Goal: Task Accomplishment & Management: Manage account settings

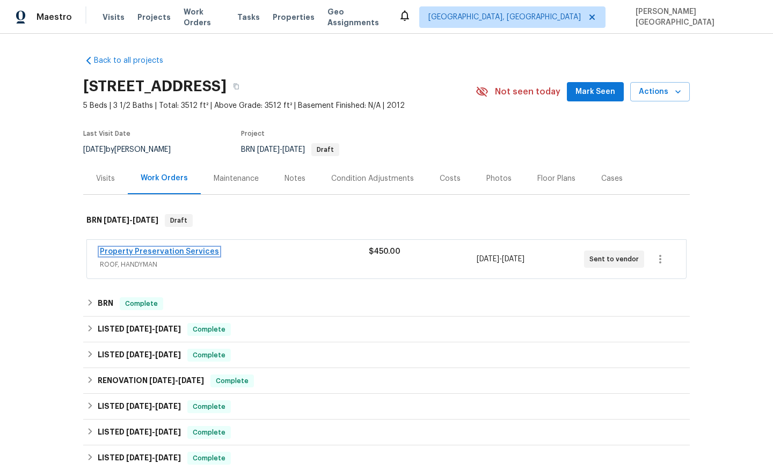
click at [192, 249] on link "Property Preservation Services" at bounding box center [159, 252] width 119 height 8
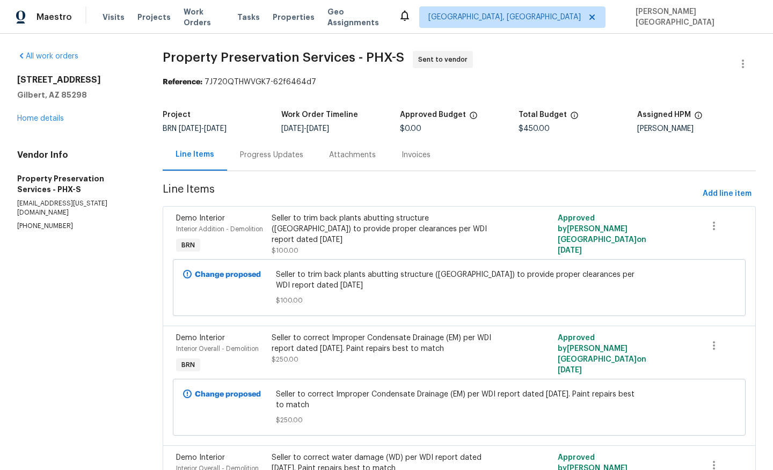
click at [42, 222] on p "(623) 594-6313" at bounding box center [77, 226] width 120 height 9
copy p "(623) 594-6313"
click at [745, 61] on icon "button" at bounding box center [743, 63] width 13 height 13
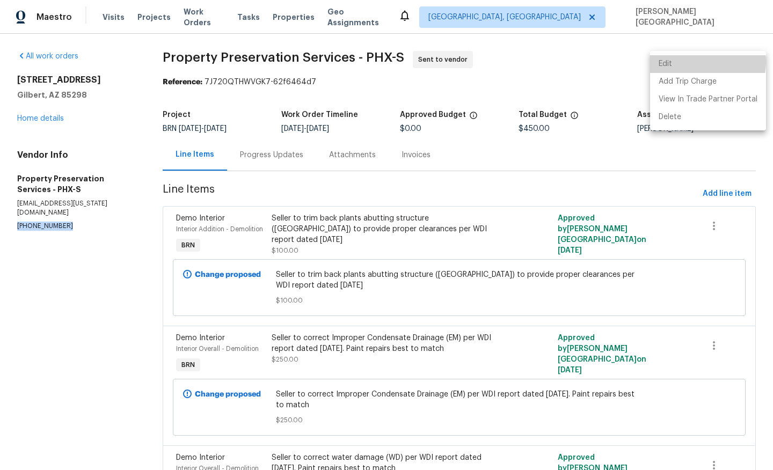
click at [696, 62] on li "Edit" at bounding box center [708, 64] width 116 height 18
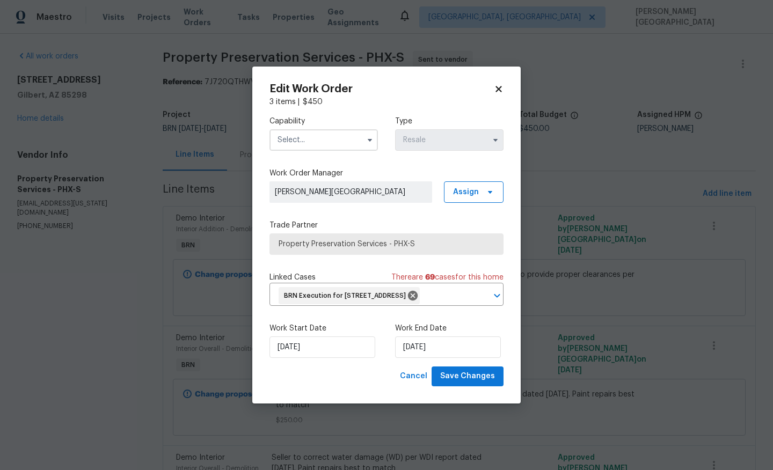
click at [305, 143] on div "Capability Type Resale" at bounding box center [387, 133] width 234 height 52
click at [305, 129] on input "text" at bounding box center [324, 139] width 108 height 21
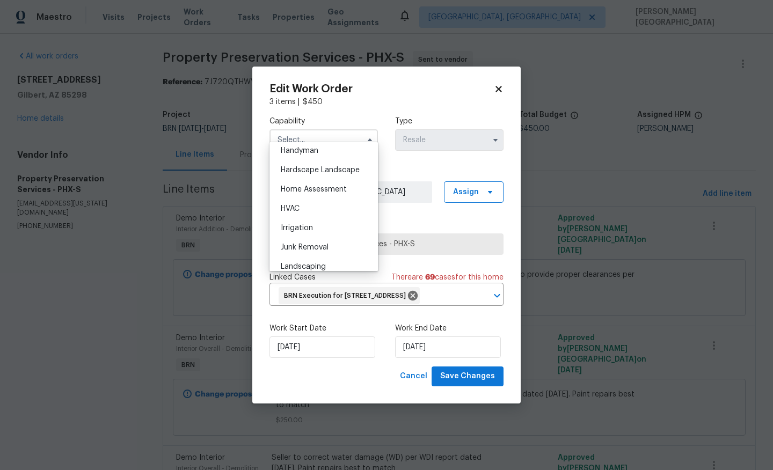
scroll to position [528, 0]
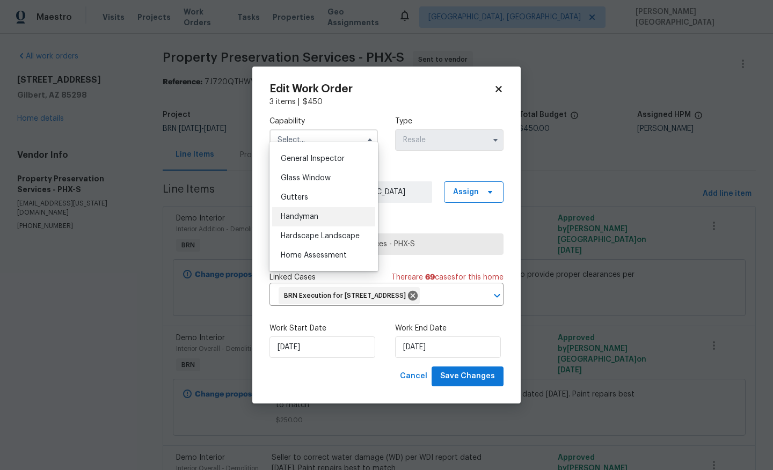
click at [314, 220] on span "Handyman" at bounding box center [300, 217] width 38 height 8
type input "Handyman"
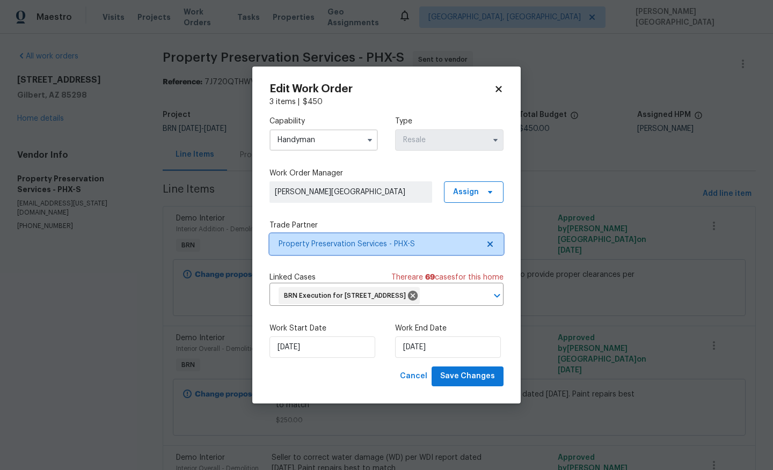
click at [324, 239] on span "Property Preservation Services - PHX-S" at bounding box center [379, 244] width 200 height 11
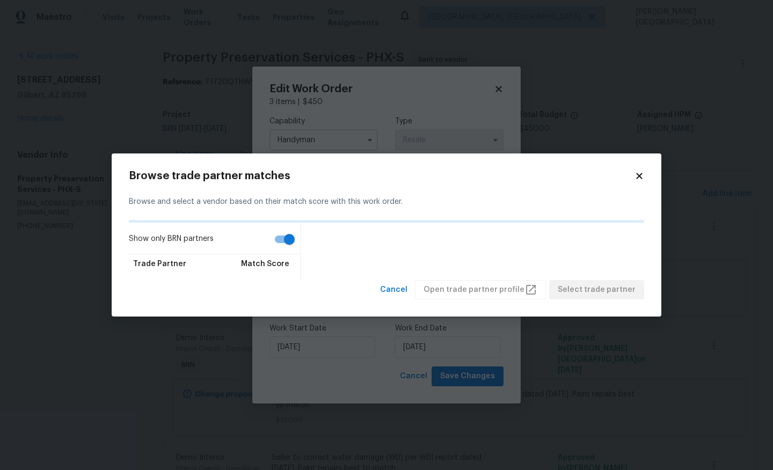
click at [284, 242] on input "Show only BRN partners" at bounding box center [289, 239] width 61 height 20
checkbox input "false"
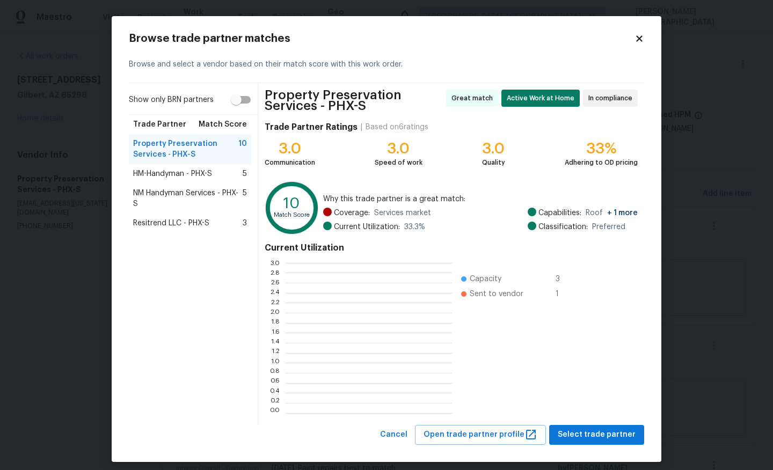
scroll to position [1, 1]
click at [218, 220] on div "Resitrend LLC - PHX-S 3" at bounding box center [190, 223] width 114 height 11
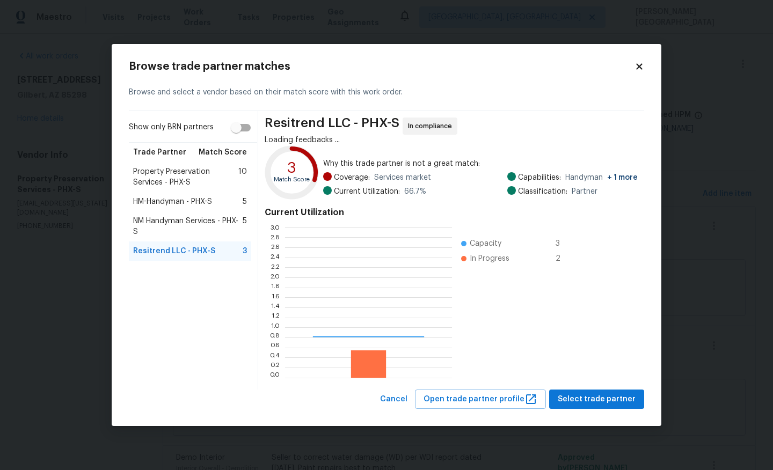
scroll to position [150, 167]
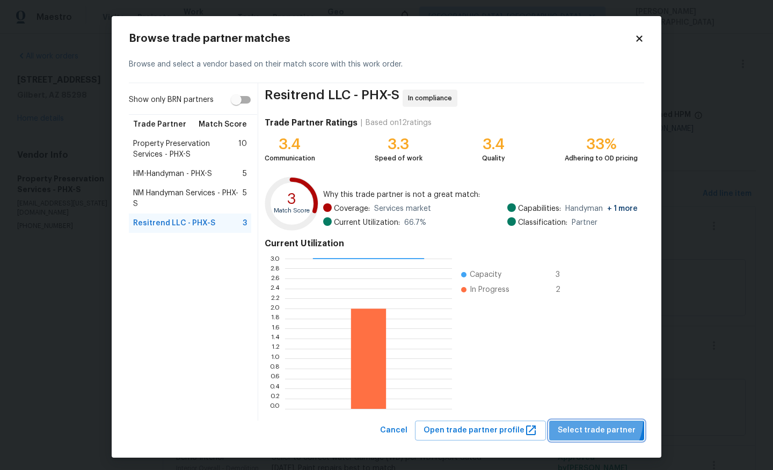
click at [597, 421] on button "Select trade partner" at bounding box center [596, 431] width 95 height 20
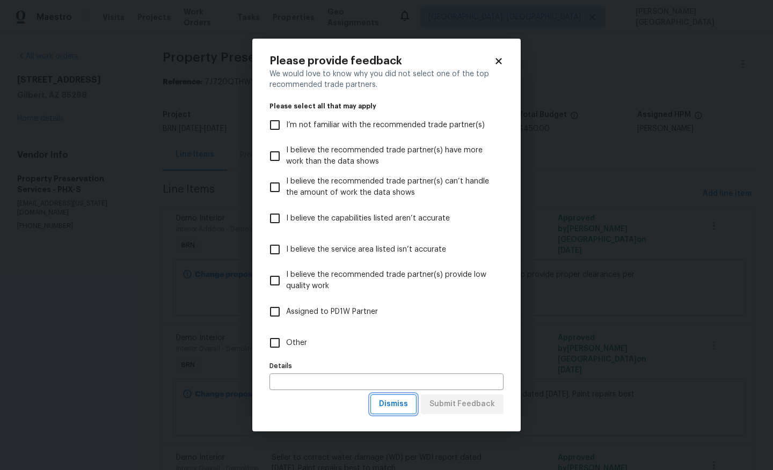
click at [392, 407] on span "Dismiss" at bounding box center [393, 404] width 29 height 13
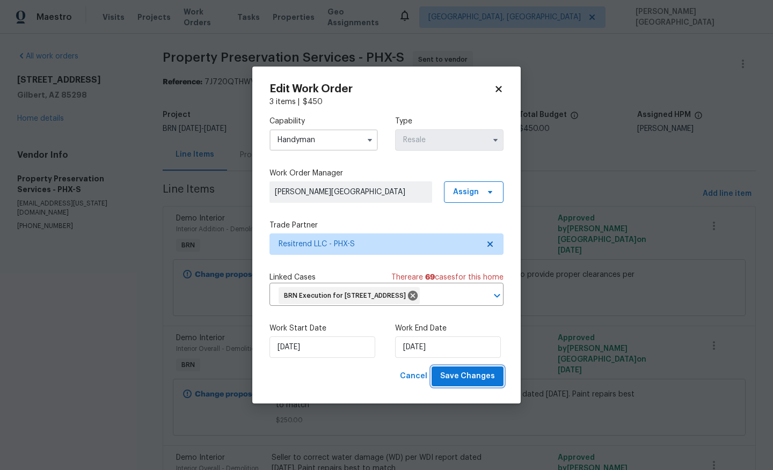
click at [459, 383] on span "Save Changes" at bounding box center [467, 376] width 55 height 13
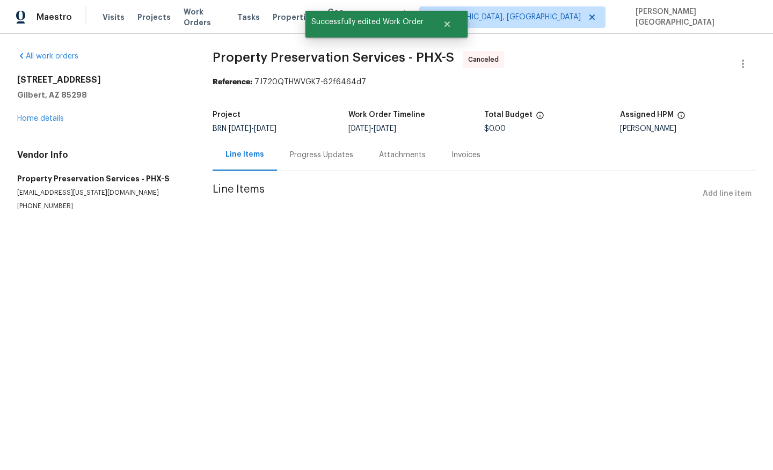
click at [300, 150] on div "Progress Updates" at bounding box center [321, 155] width 63 height 11
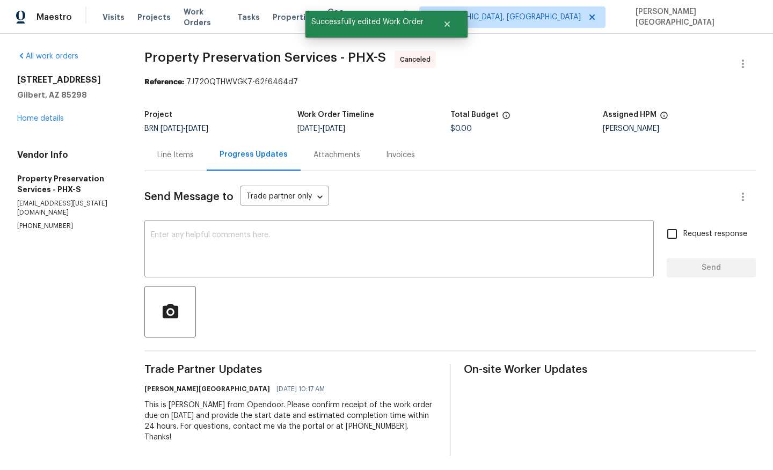
click at [252, 422] on div "This is Isabel from Opendoor. Please confirm receipt of the work order due on 0…" at bounding box center [290, 421] width 292 height 43
copy div "Trade Partner Updates Isabel Sangeetha Ireland 09/02/2025 10:17 AM"
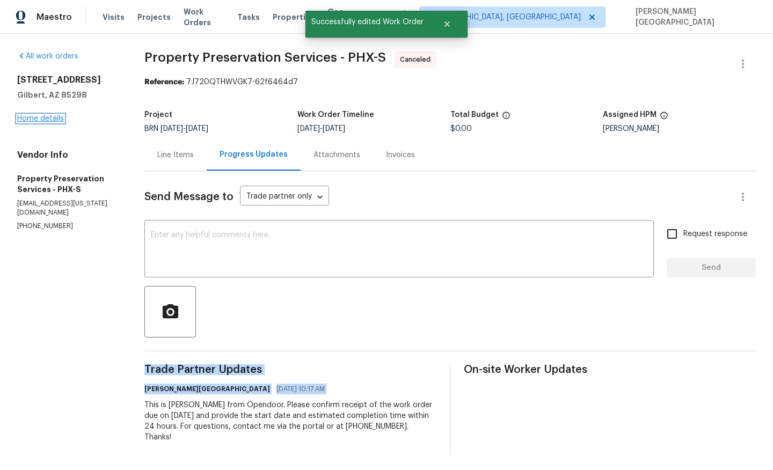
click at [58, 121] on link "Home details" at bounding box center [40, 119] width 47 height 8
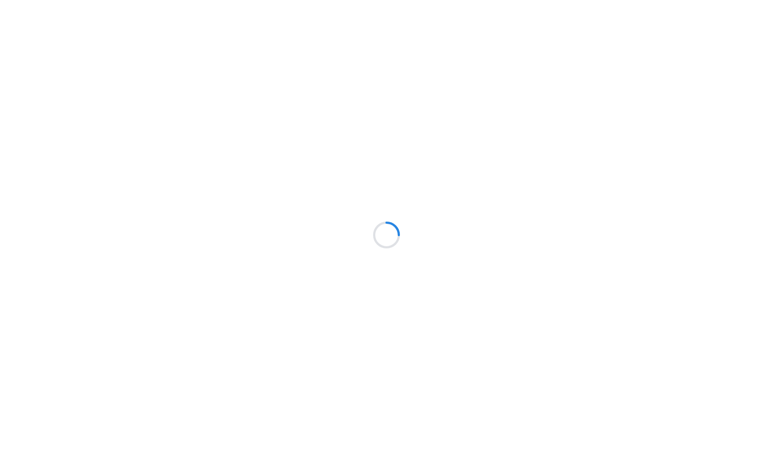
click at [121, 249] on div at bounding box center [386, 235] width 773 height 470
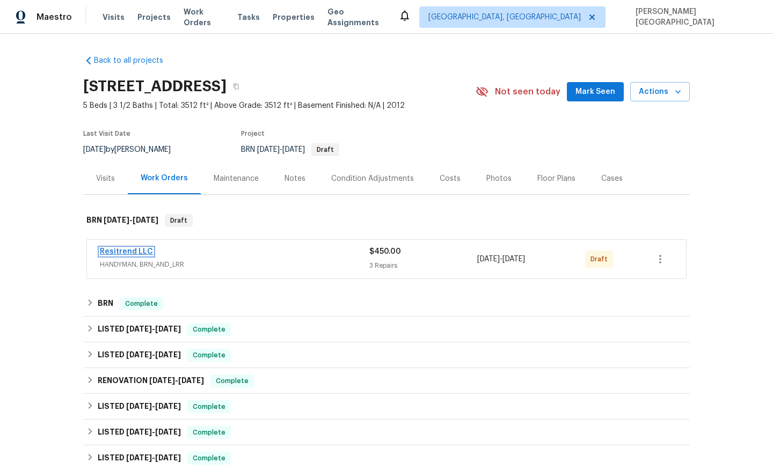
click at [141, 251] on link "Resitrend LLC" at bounding box center [126, 252] width 53 height 8
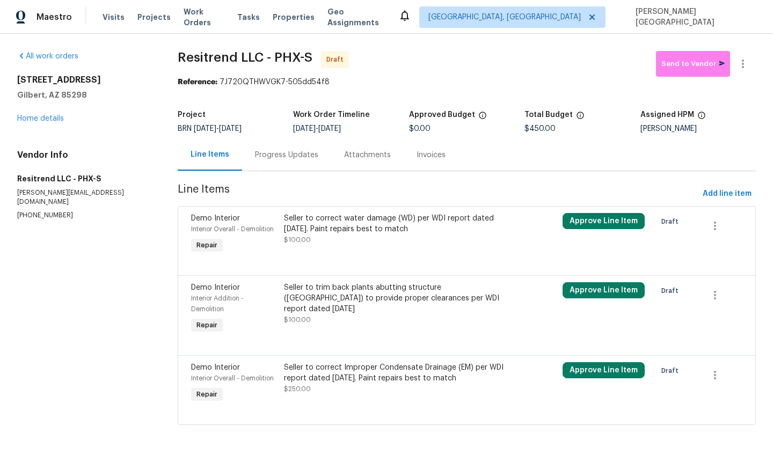
click at [277, 167] on div "Progress Updates" at bounding box center [286, 155] width 89 height 32
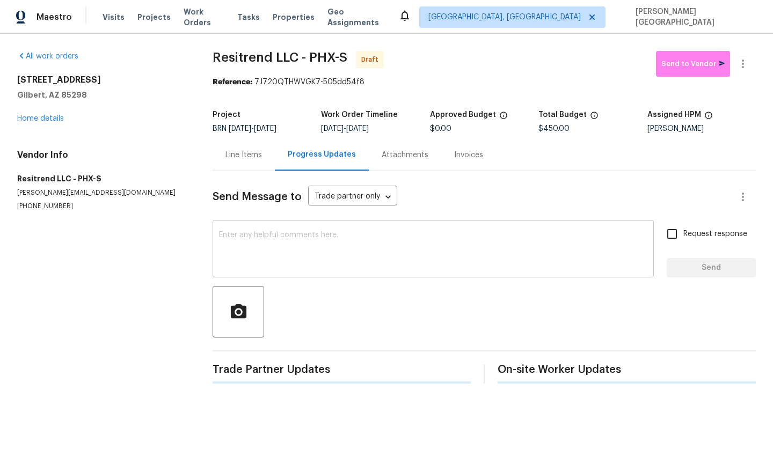
click at [253, 241] on textarea at bounding box center [433, 250] width 429 height 38
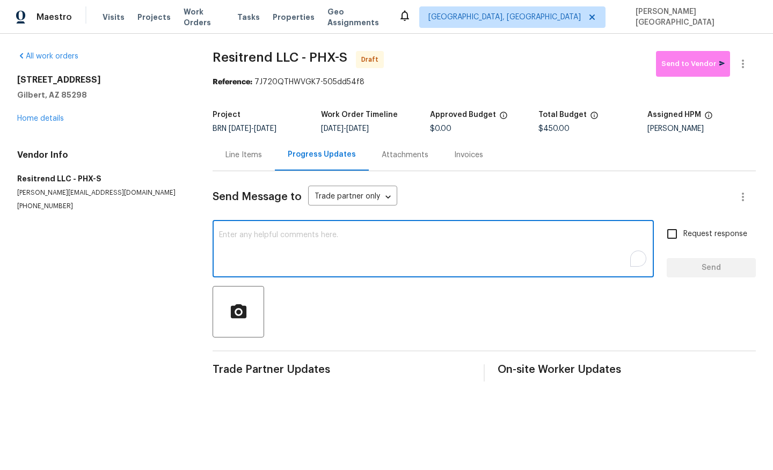
paste textarea "This is [PERSON_NAME] from Opendoor. Please confirm receipt of the work order d…"
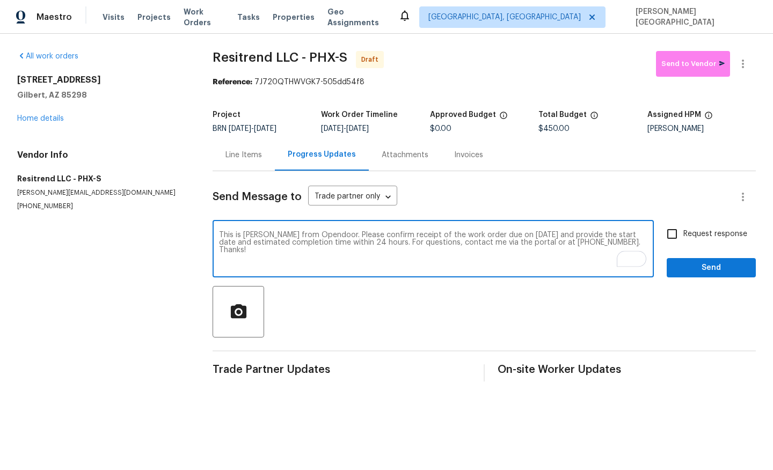
click at [509, 237] on textarea "This is [PERSON_NAME] from Opendoor. Please confirm receipt of the work order d…" at bounding box center [433, 250] width 429 height 38
type textarea "This is [PERSON_NAME] from Opendoor. Please confirm receipt of the work order d…"
click at [670, 238] on input "Request response" at bounding box center [672, 234] width 23 height 23
checkbox input "true"
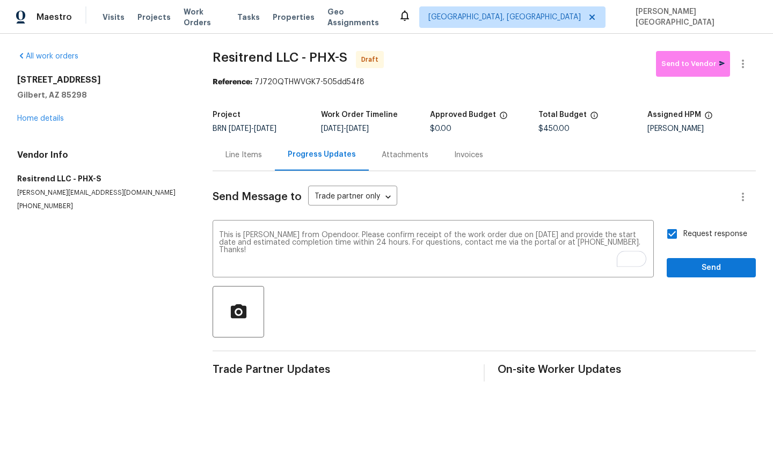
click at [681, 253] on div "Request response Send" at bounding box center [711, 250] width 89 height 55
click at [682, 258] on button "Send" at bounding box center [711, 268] width 89 height 20
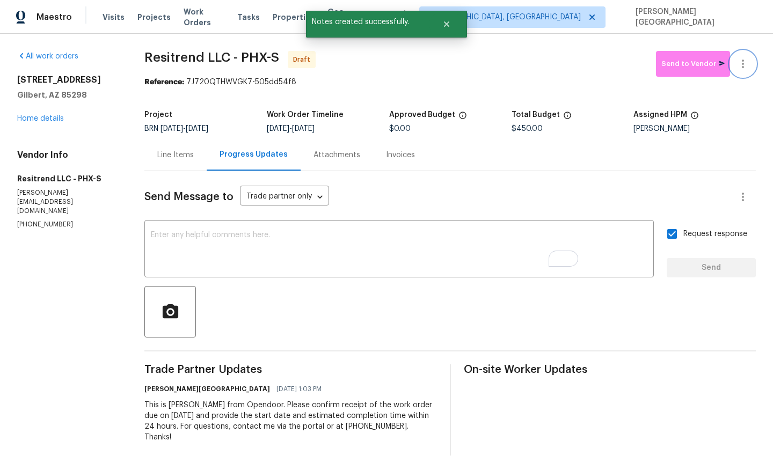
click at [744, 62] on icon "button" at bounding box center [743, 63] width 13 height 13
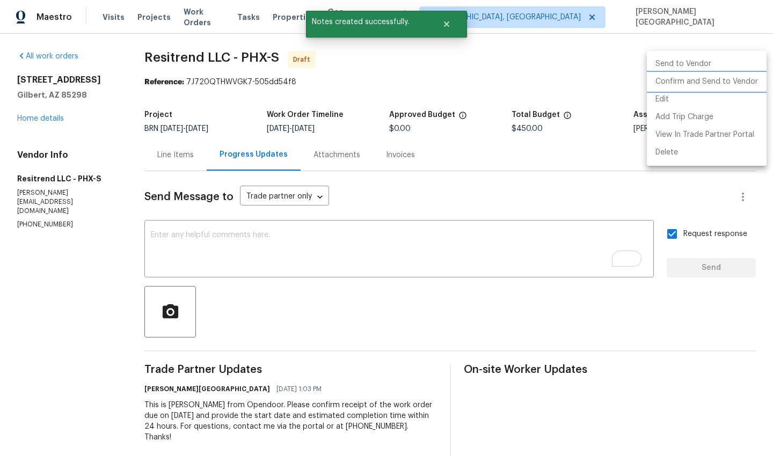
click at [711, 77] on li "Confirm and Send to Vendor" at bounding box center [707, 82] width 120 height 18
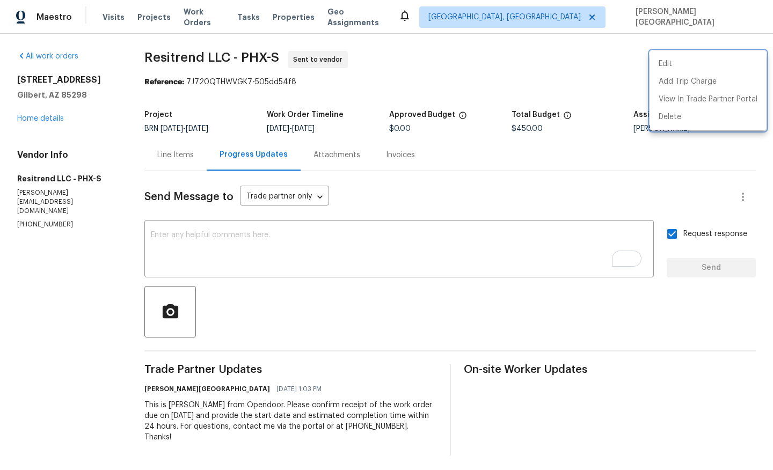
click at [168, 62] on div at bounding box center [386, 235] width 773 height 470
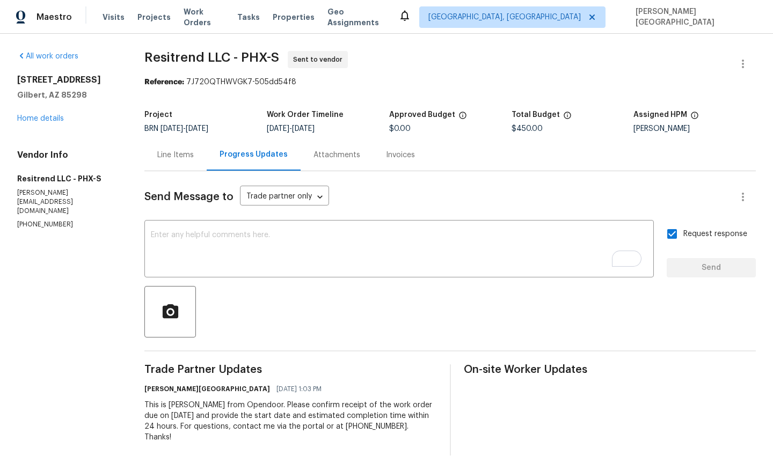
click at [168, 62] on div "Edit Add Trip Charge View In Trade Partner Portal Delete" at bounding box center [386, 235] width 773 height 470
click at [167, 60] on span "Resitrend LLC - PHX-S" at bounding box center [211, 57] width 135 height 13
click at [231, 58] on span "Resitrend LLC - PHX-S" at bounding box center [211, 57] width 135 height 13
copy span "Resitrend LLC"
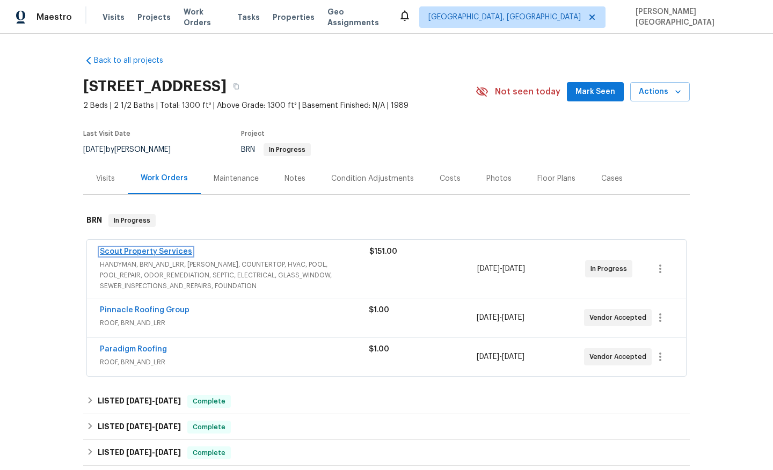
click at [154, 251] on link "Scout Property Services" at bounding box center [146, 252] width 92 height 8
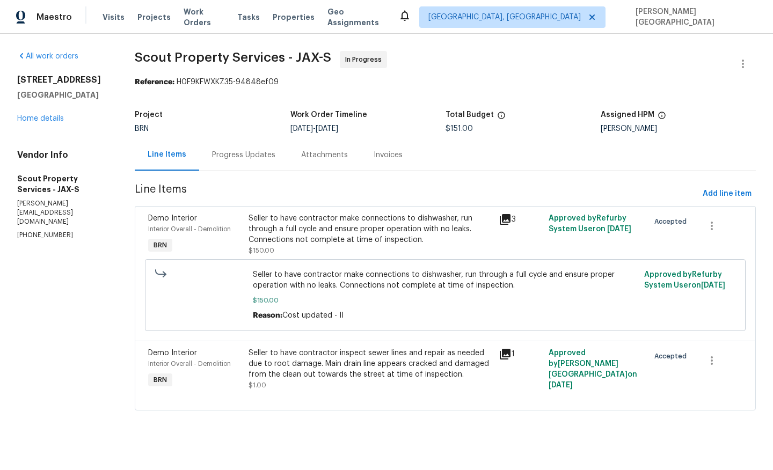
click at [242, 161] on div "Progress Updates" at bounding box center [243, 155] width 89 height 32
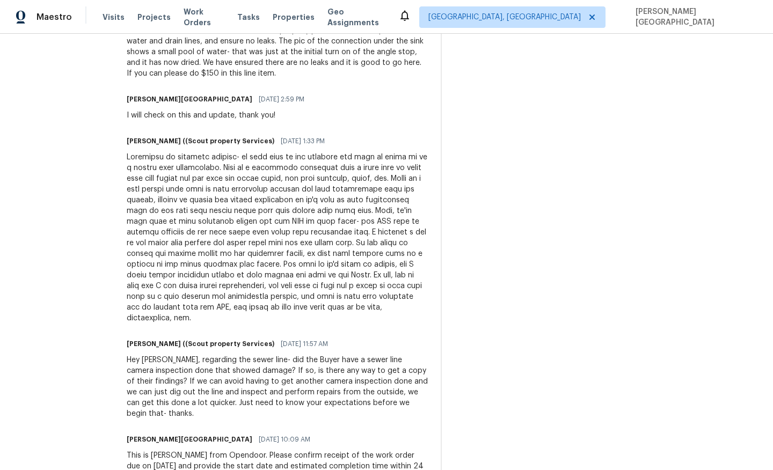
scroll to position [438, 0]
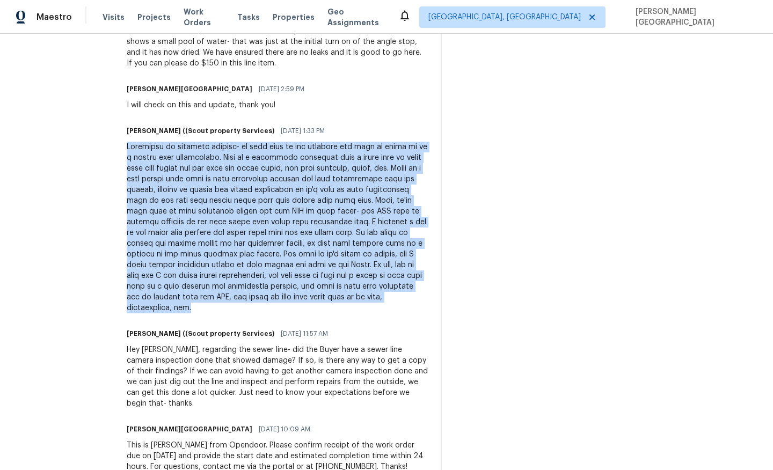
drag, startPoint x: 88, startPoint y: 147, endPoint x: 324, endPoint y: 295, distance: 278.9
click at [324, 295] on div "All work orders [STREET_ADDRESS] Home details Vendor Info Scout Property Servic…" at bounding box center [386, 49] width 773 height 907
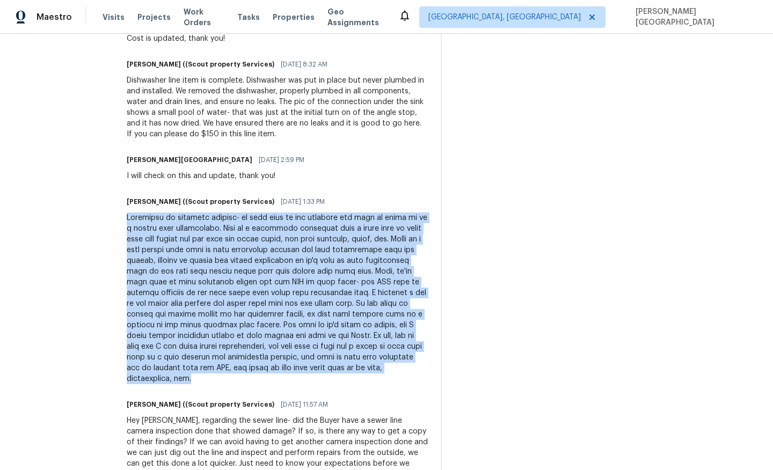
scroll to position [0, 0]
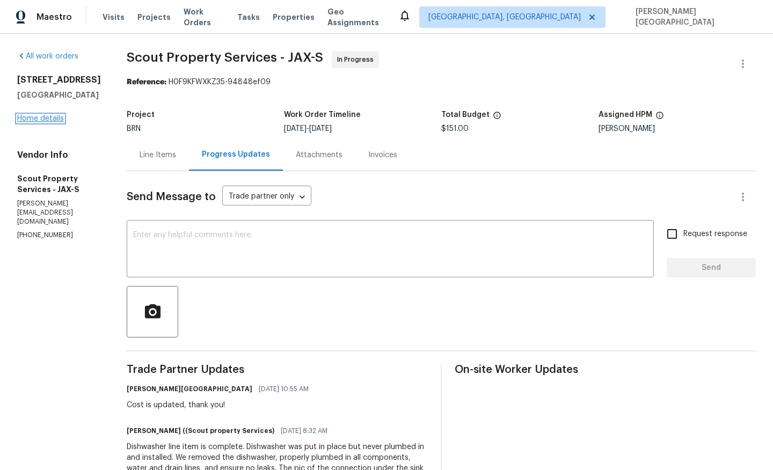
click at [23, 122] on link "Home details" at bounding box center [40, 119] width 47 height 8
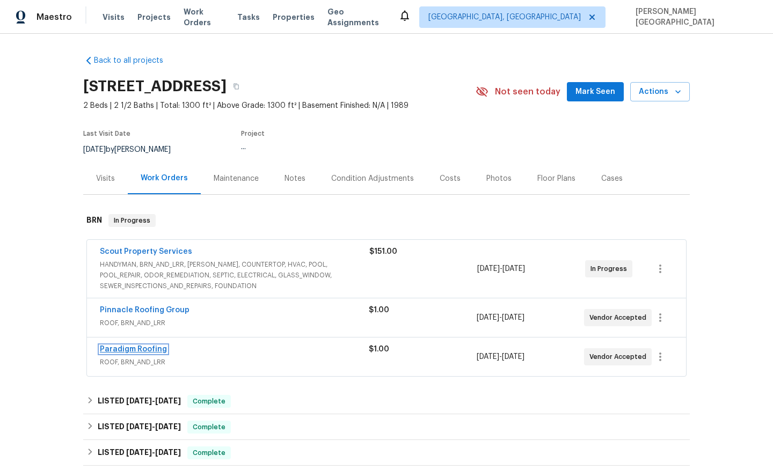
click at [136, 350] on link "Paradigm Roofing" at bounding box center [133, 350] width 67 height 8
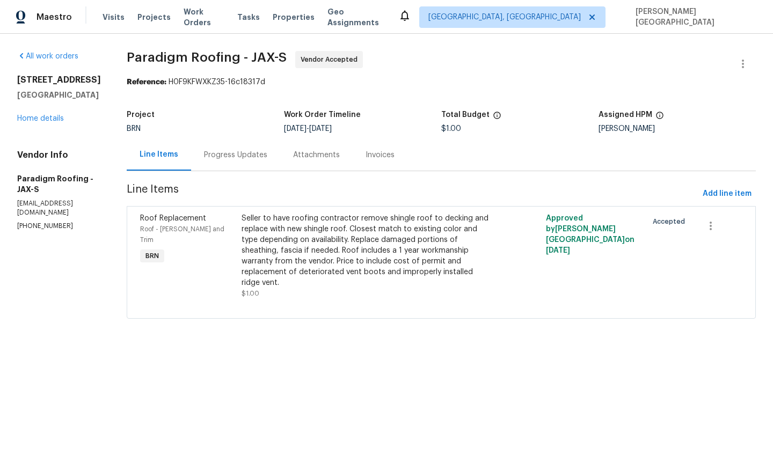
click at [250, 163] on div "Progress Updates" at bounding box center [235, 155] width 89 height 32
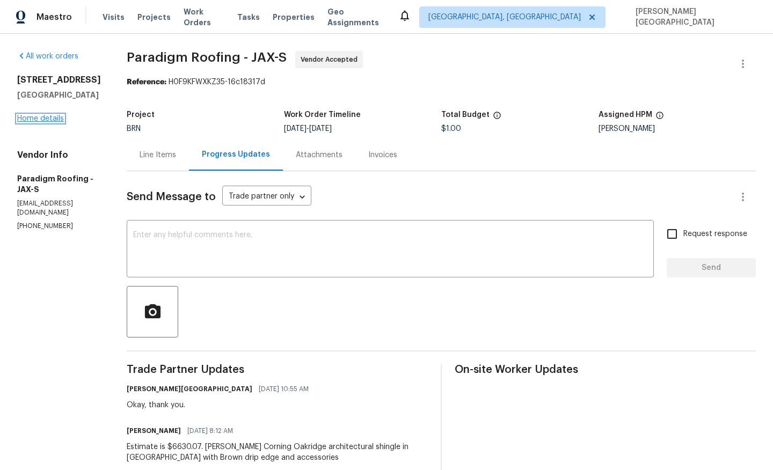
click at [45, 122] on link "Home details" at bounding box center [40, 119] width 47 height 8
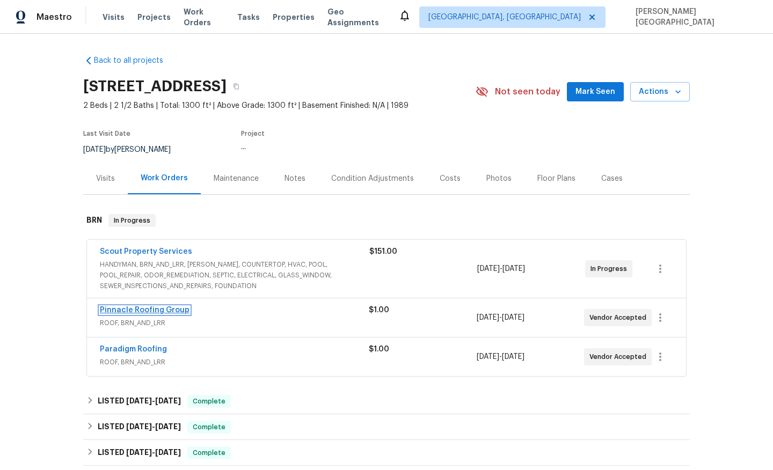
click at [145, 307] on link "Pinnacle Roofing Group" at bounding box center [145, 311] width 90 height 8
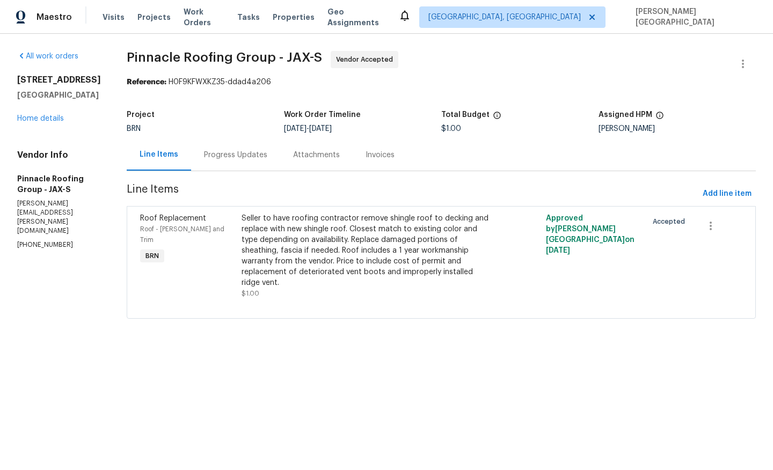
click at [267, 156] on div "Progress Updates" at bounding box center [235, 155] width 63 height 11
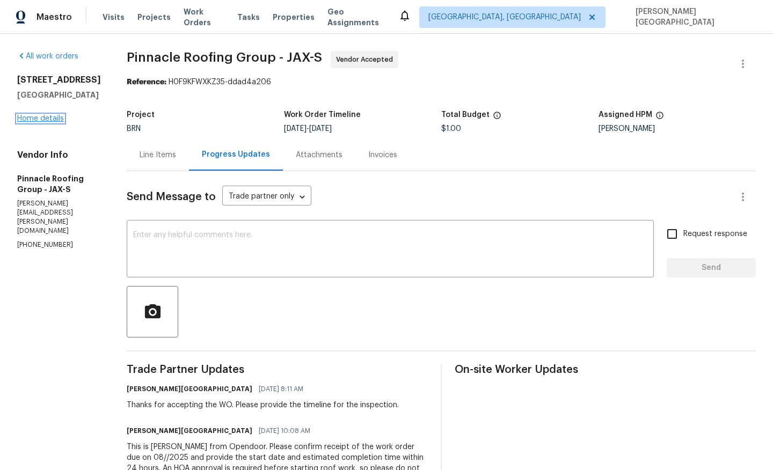
click at [47, 121] on link "Home details" at bounding box center [40, 119] width 47 height 8
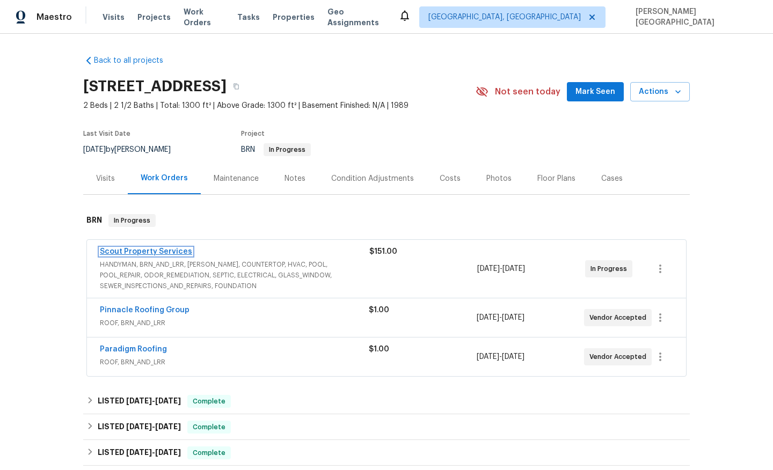
click at [125, 253] on link "Scout Property Services" at bounding box center [146, 252] width 92 height 8
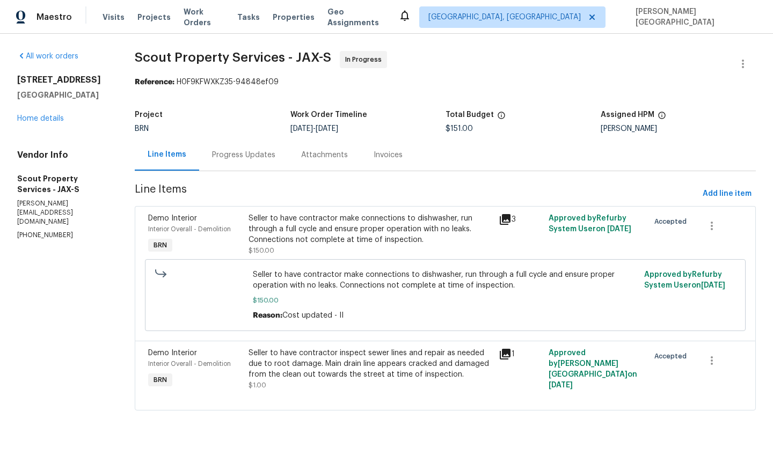
click at [250, 158] on div "Progress Updates" at bounding box center [243, 155] width 63 height 11
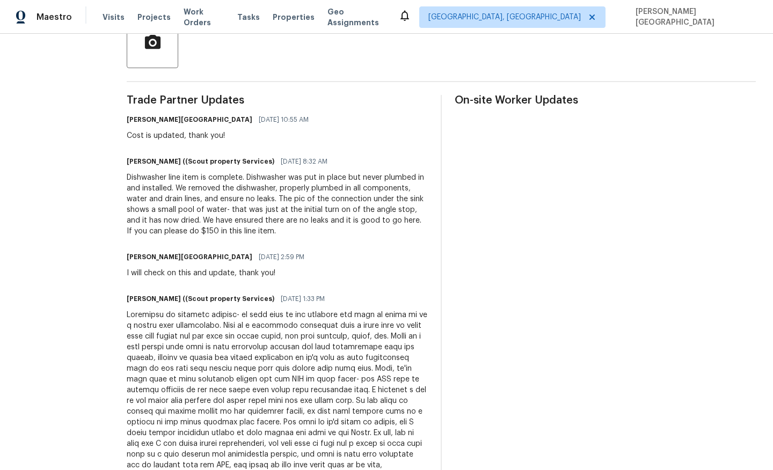
scroll to position [255, 0]
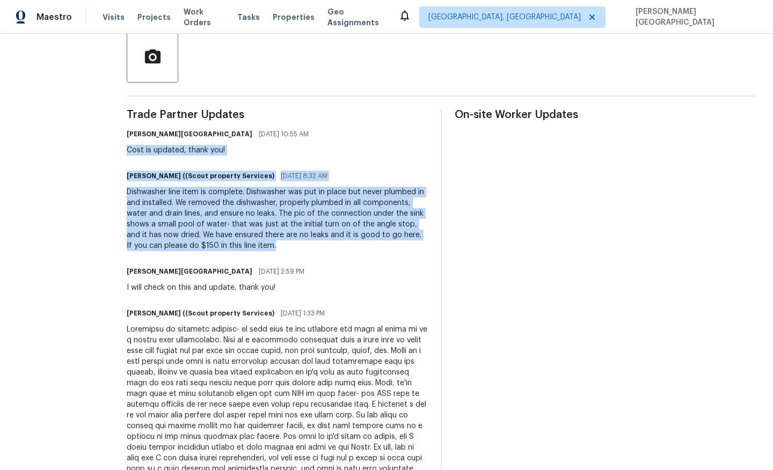
drag, startPoint x: 83, startPoint y: 148, endPoint x: 199, endPoint y: 251, distance: 155.6
click at [199, 249] on div "All work orders [STREET_ADDRESS] Home details Vendor Info Scout Property Servic…" at bounding box center [386, 232] width 773 height 907
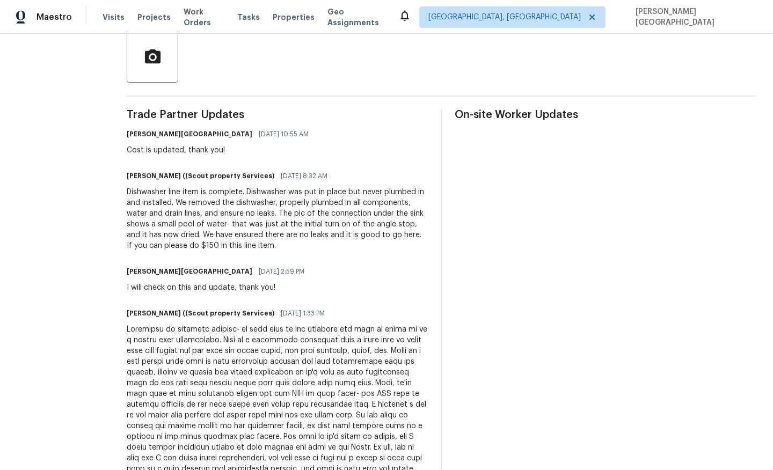
click at [127, 140] on div "Isabel Sangeetha Ireland 09/03/2025 10:55 AM" at bounding box center [221, 134] width 189 height 15
drag, startPoint x: 88, startPoint y: 146, endPoint x: 231, endPoint y: 277, distance: 193.9
click at [231, 277] on div "All work orders [STREET_ADDRESS] Home details Vendor Info Scout Property Servic…" at bounding box center [386, 232] width 773 height 907
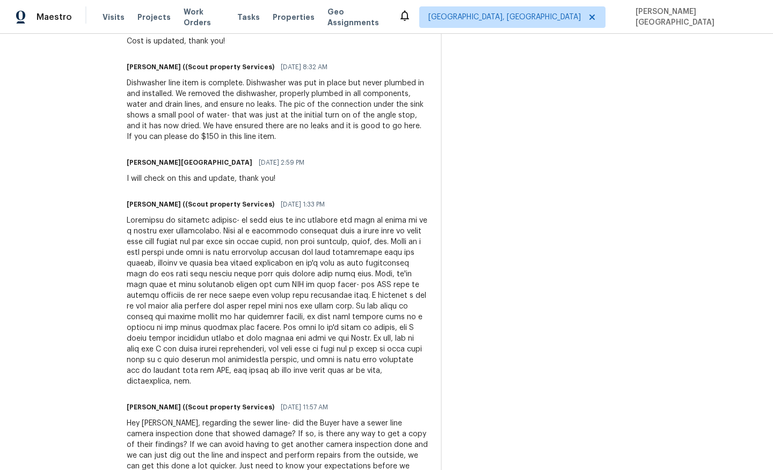
scroll to position [438, 0]
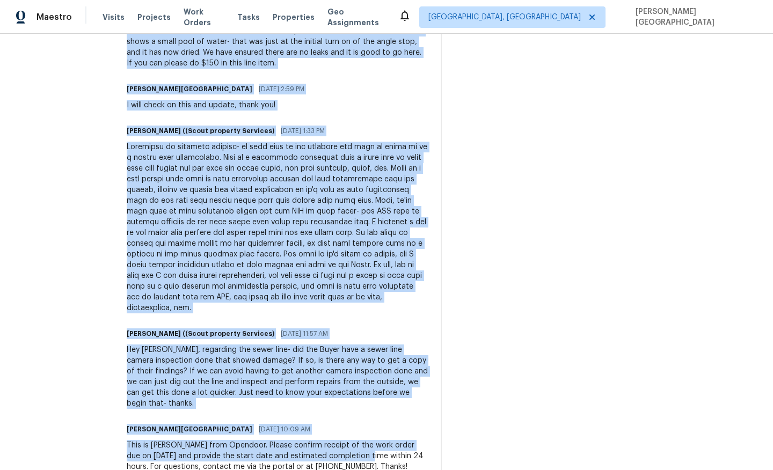
click at [295, 440] on div "This is [PERSON_NAME] from Opendoor. Please confirm receipt of the work order d…" at bounding box center [277, 456] width 301 height 32
click at [292, 440] on div "This is [PERSON_NAME] from Opendoor. Please confirm receipt of the work order d…" at bounding box center [277, 456] width 301 height 32
copy div "Cost is updated, thank you! Trevor Lucas ((Scout property Services) 09/03/2025 …"
